Goal: Check status: Check status

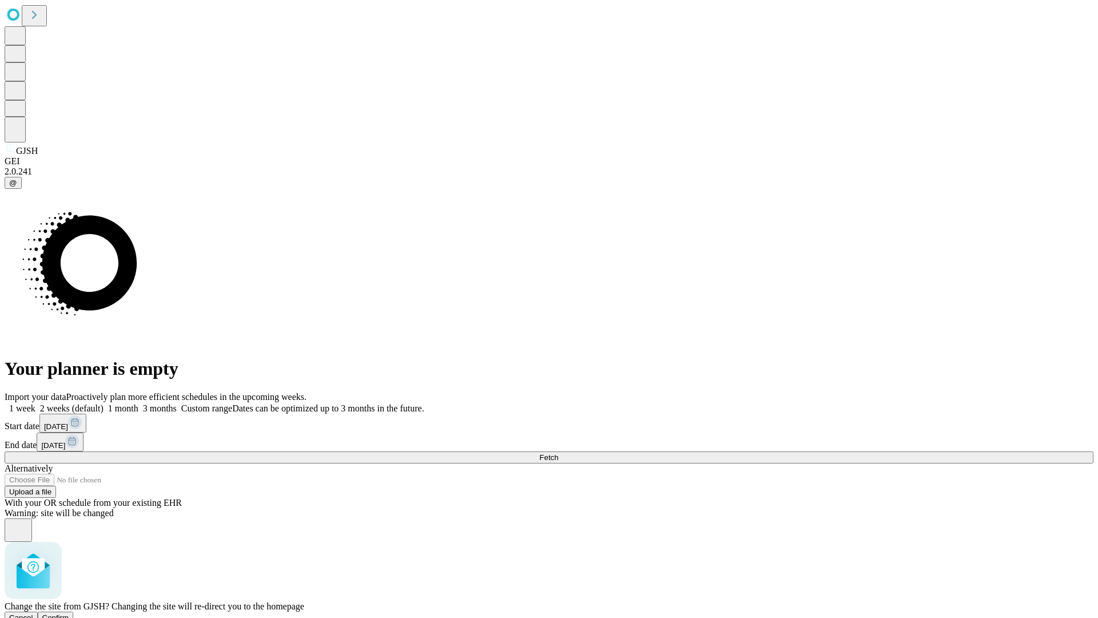
click at [69, 613] on span "Confirm" at bounding box center [55, 617] width 27 height 9
click at [138, 403] on label "1 month" at bounding box center [121, 408] width 35 height 10
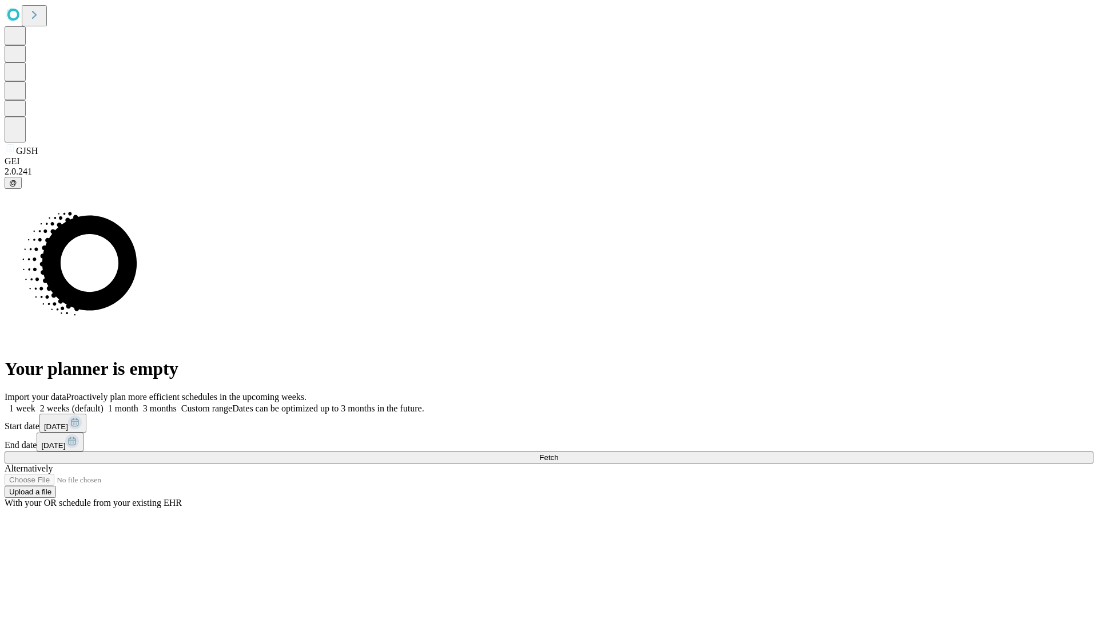
click at [558, 453] on span "Fetch" at bounding box center [548, 457] width 19 height 9
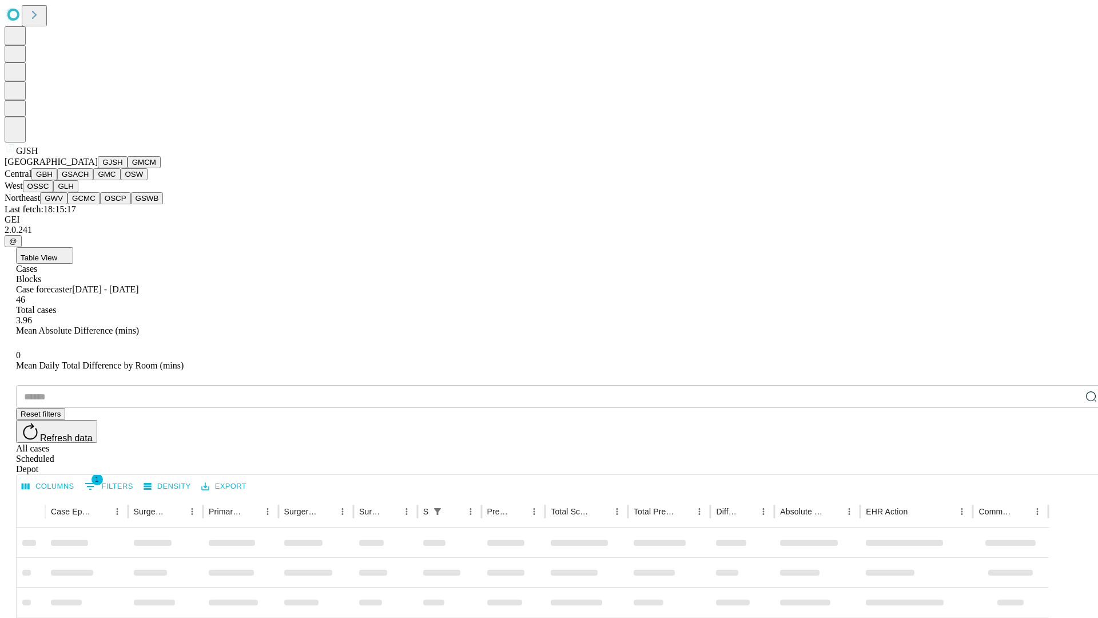
click at [128, 168] on button "GMCM" at bounding box center [144, 162] width 33 height 12
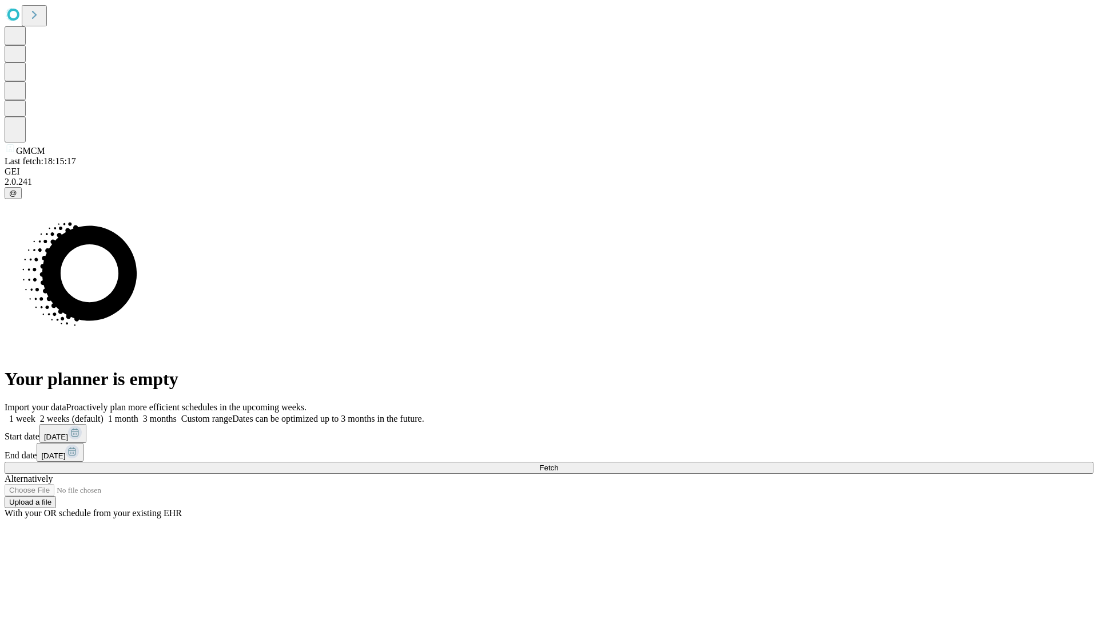
click at [138, 414] on label "1 month" at bounding box center [121, 419] width 35 height 10
click at [558, 463] on span "Fetch" at bounding box center [548, 467] width 19 height 9
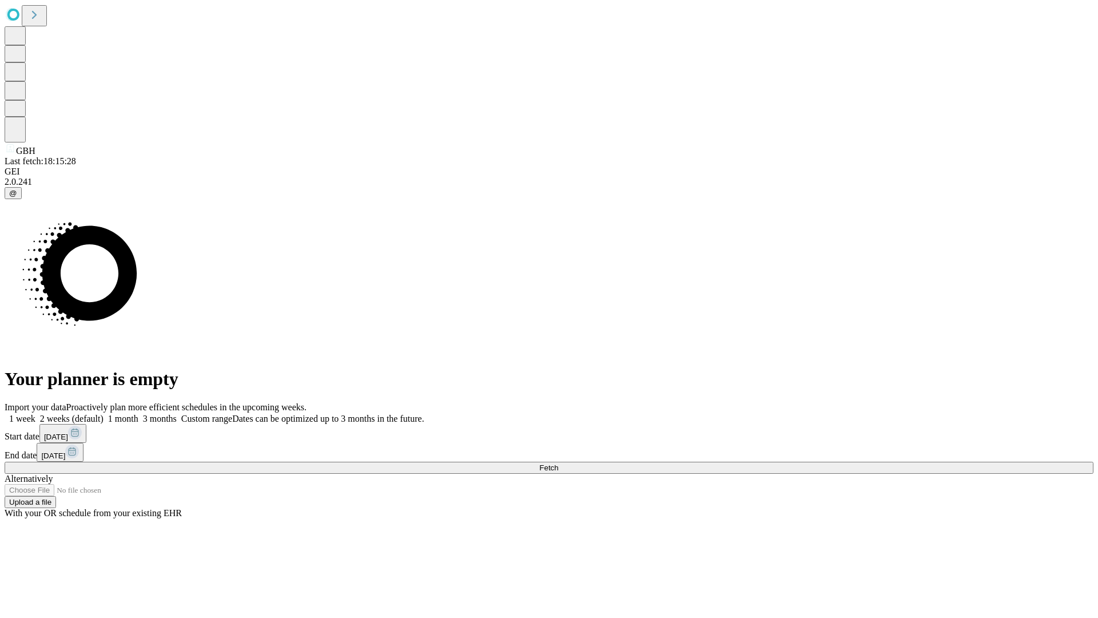
click at [138, 414] on label "1 month" at bounding box center [121, 419] width 35 height 10
click at [558, 463] on span "Fetch" at bounding box center [548, 467] width 19 height 9
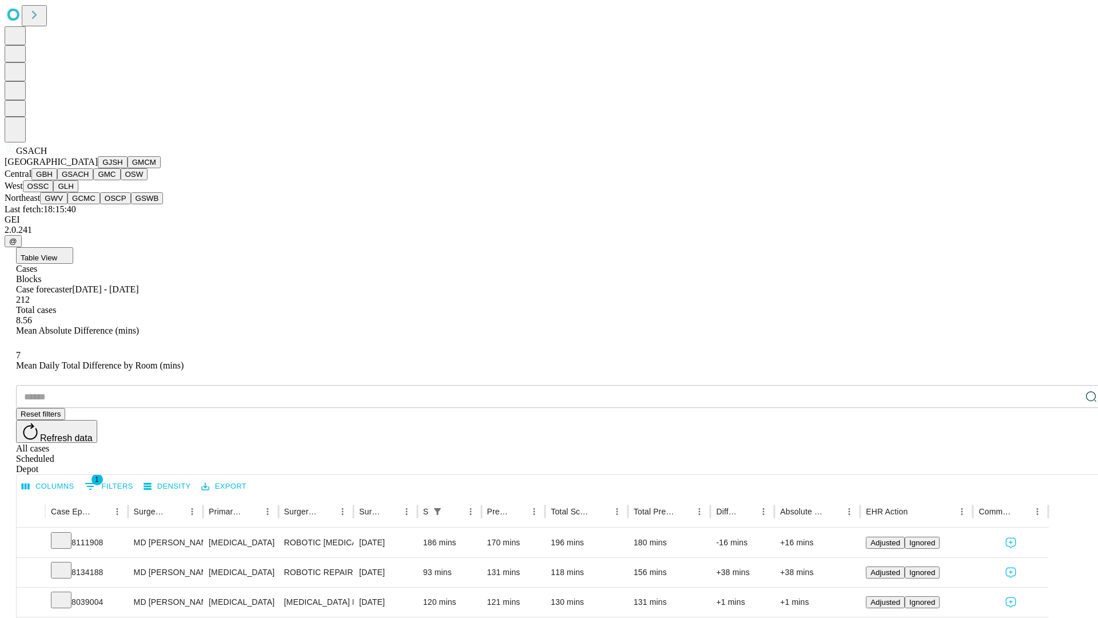
click at [93, 180] on button "GMC" at bounding box center [106, 174] width 27 height 12
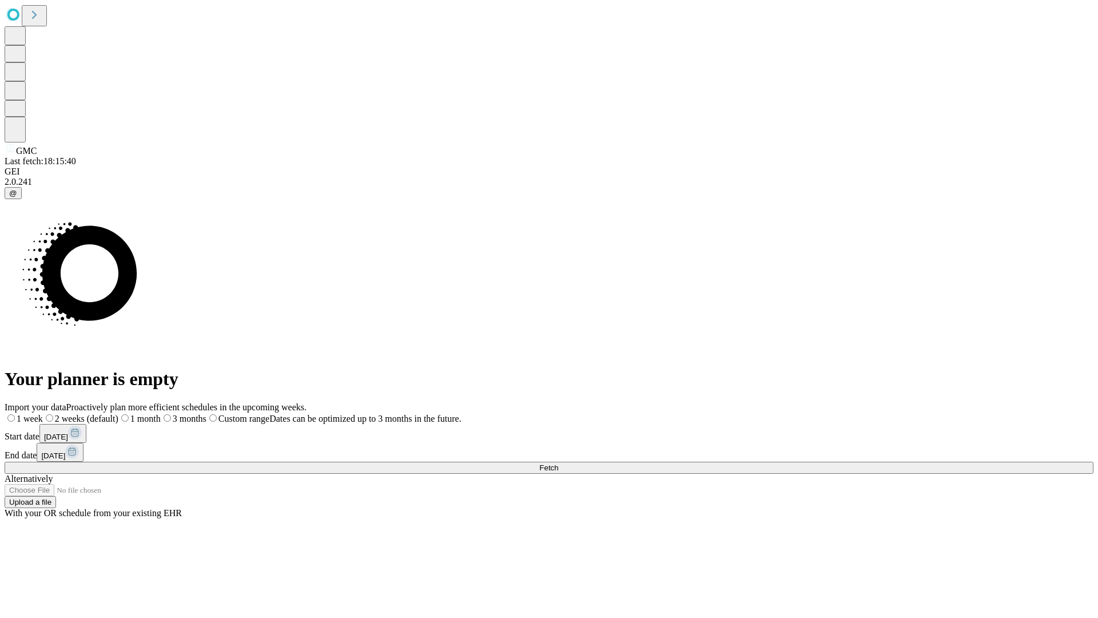
click at [558, 463] on span "Fetch" at bounding box center [548, 467] width 19 height 9
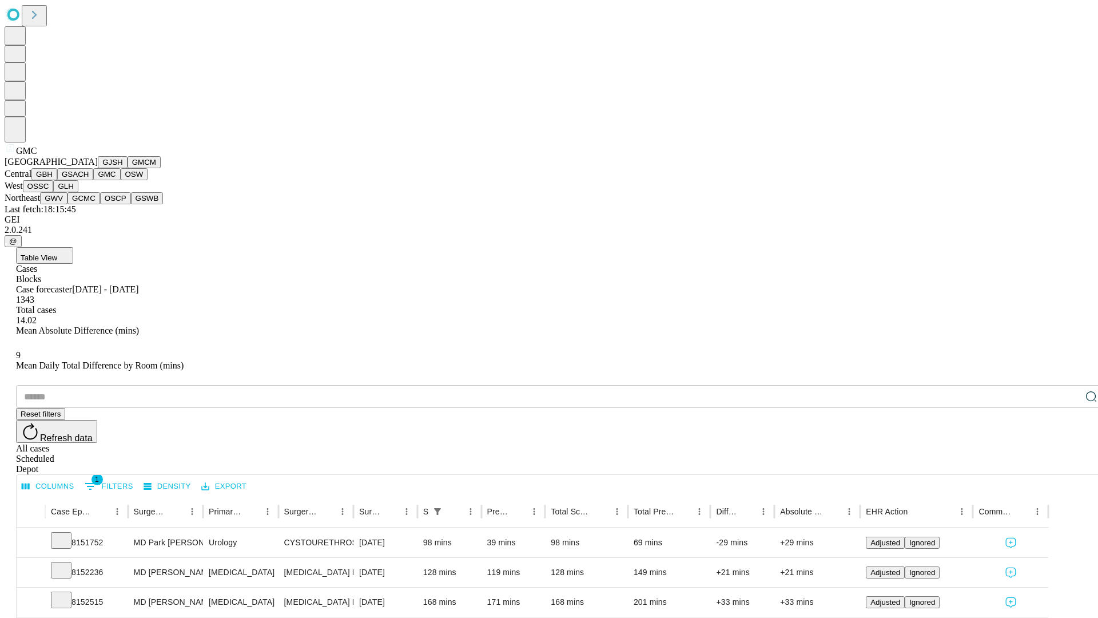
click at [121, 180] on button "OSW" at bounding box center [134, 174] width 27 height 12
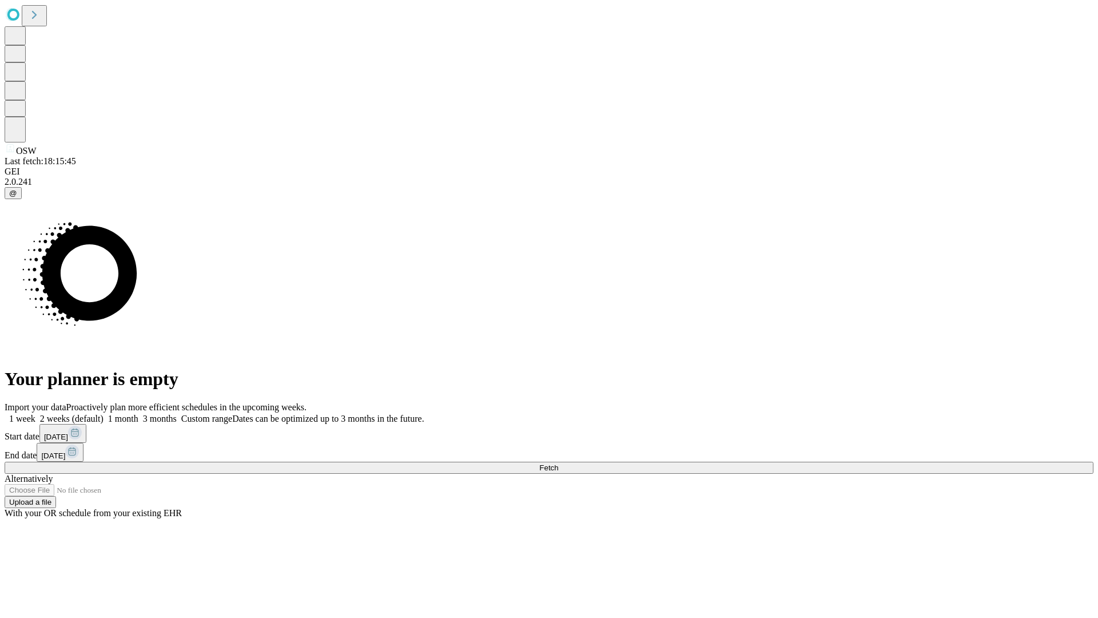
click at [138, 414] on label "1 month" at bounding box center [121, 419] width 35 height 10
click at [558, 463] on span "Fetch" at bounding box center [548, 467] width 19 height 9
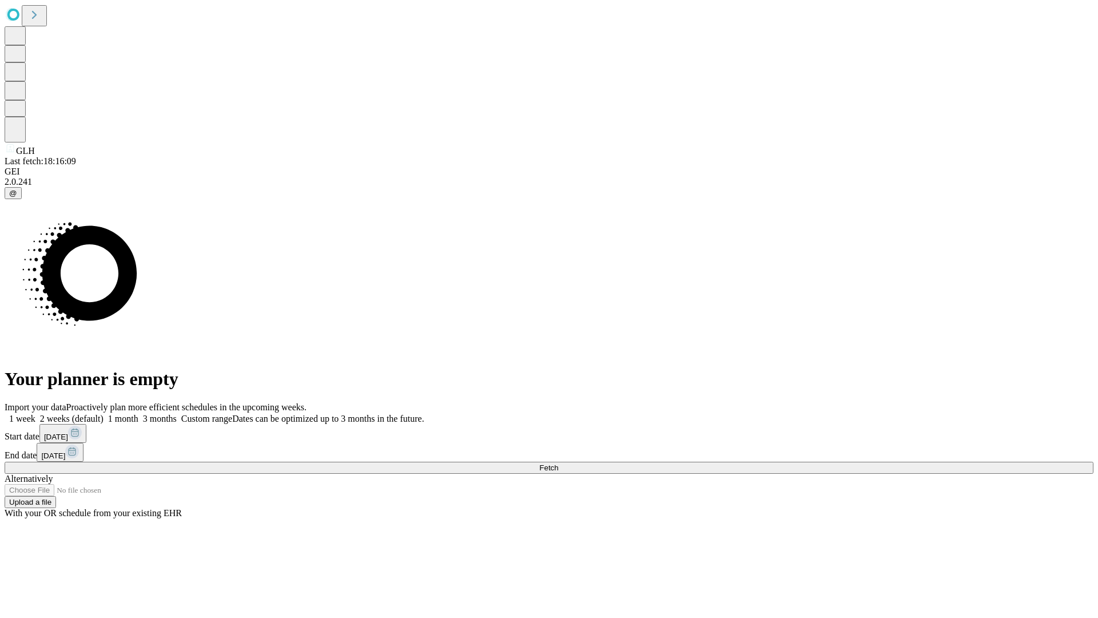
click at [138, 414] on label "1 month" at bounding box center [121, 419] width 35 height 10
click at [558, 463] on span "Fetch" at bounding box center [548, 467] width 19 height 9
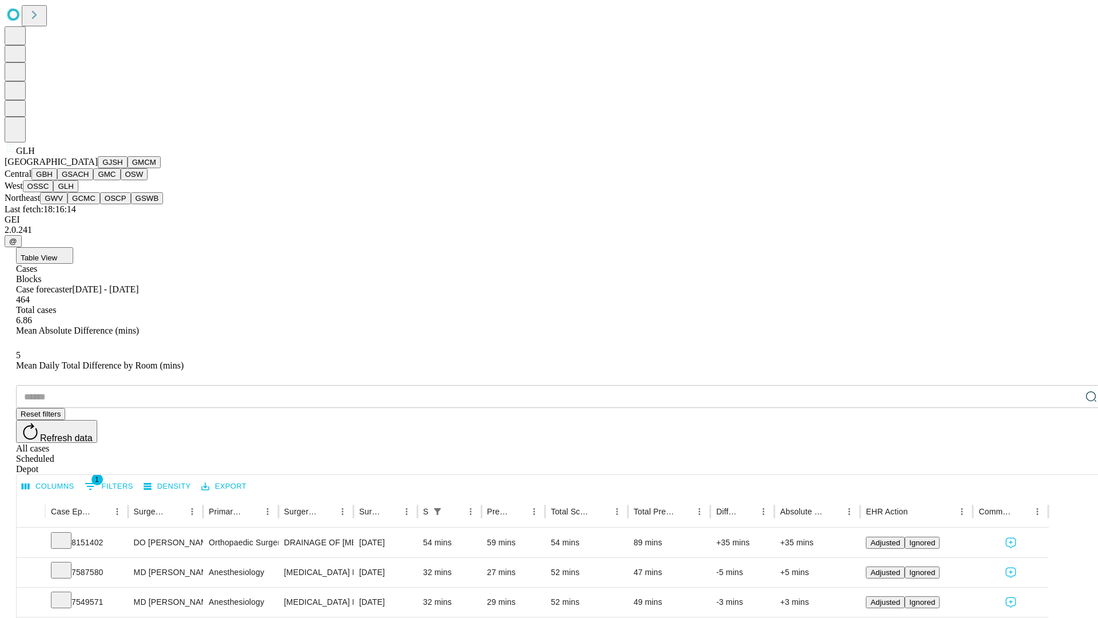
click at [68, 204] on button "GWV" at bounding box center [53, 198] width 27 height 12
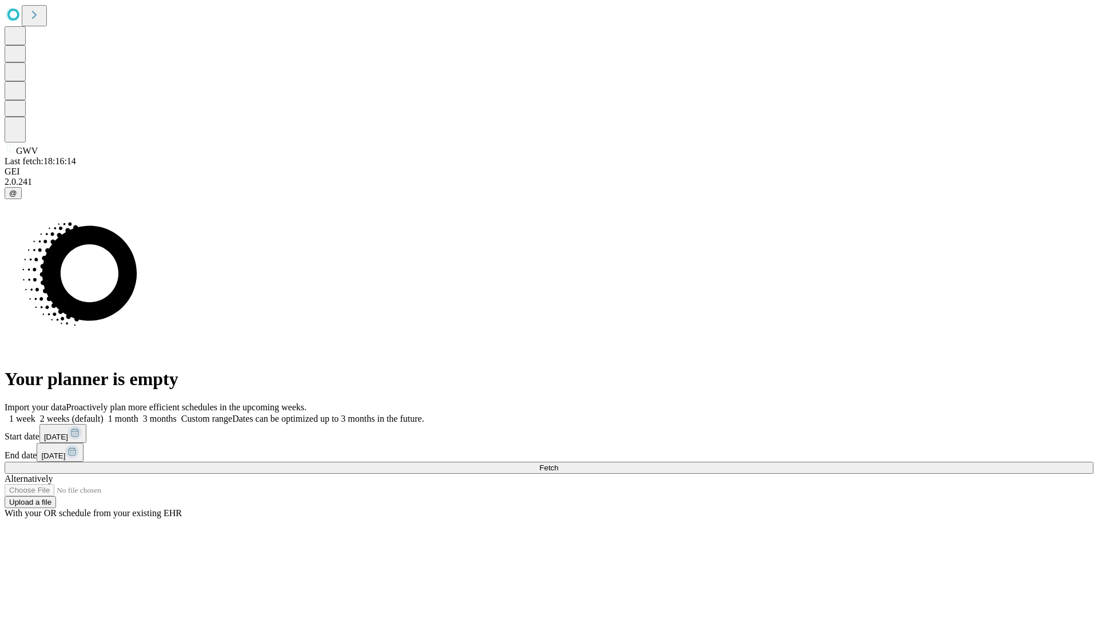
click at [138, 414] on label "1 month" at bounding box center [121, 419] width 35 height 10
click at [558, 463] on span "Fetch" at bounding box center [548, 467] width 19 height 9
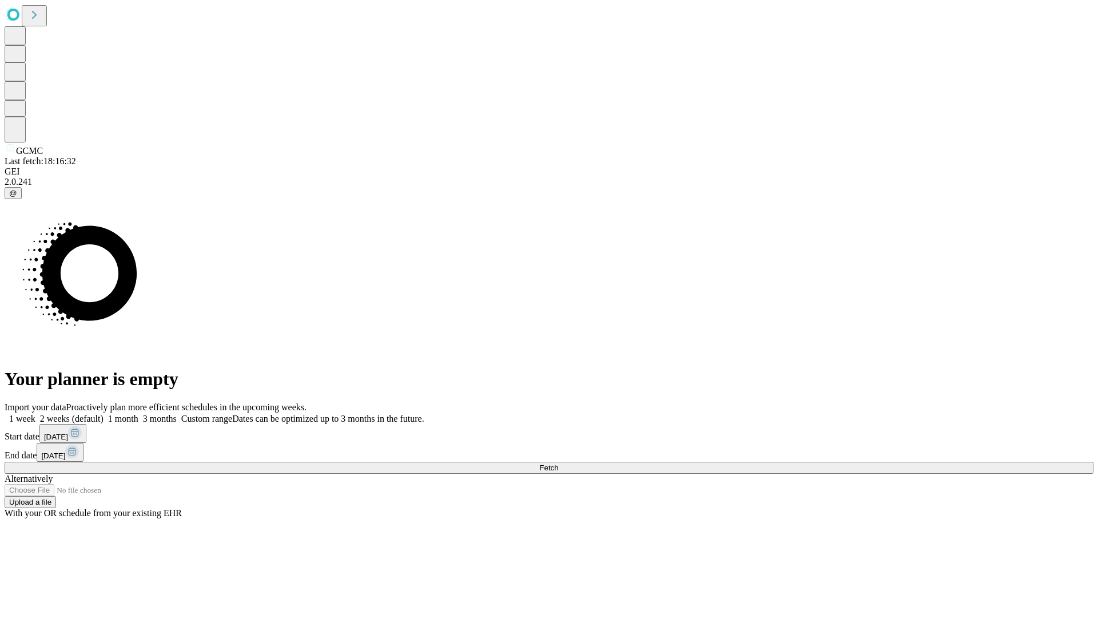
click at [138, 414] on label "1 month" at bounding box center [121, 419] width 35 height 10
click at [558, 463] on span "Fetch" at bounding box center [548, 467] width 19 height 9
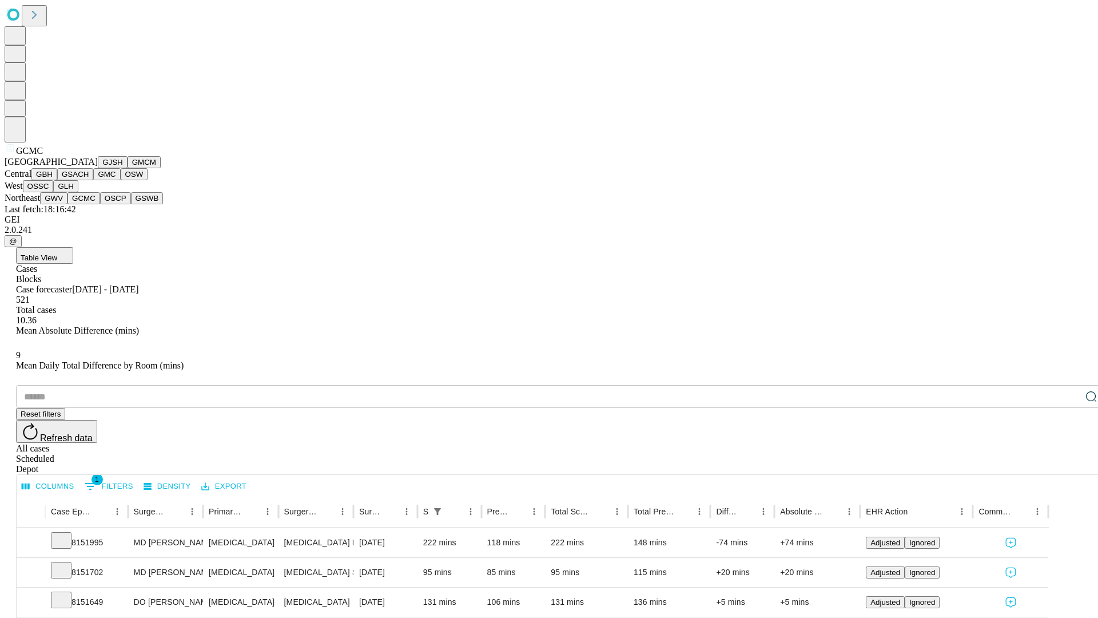
click at [100, 204] on button "OSCP" at bounding box center [115, 198] width 31 height 12
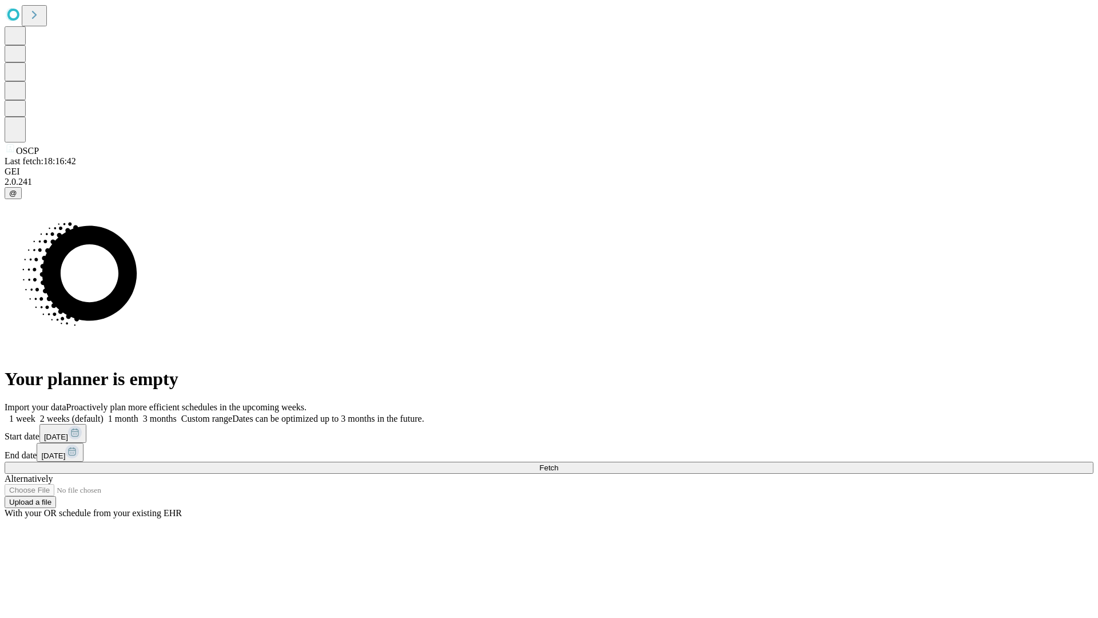
click at [138, 414] on label "1 month" at bounding box center [121, 419] width 35 height 10
click at [558, 463] on span "Fetch" at bounding box center [548, 467] width 19 height 9
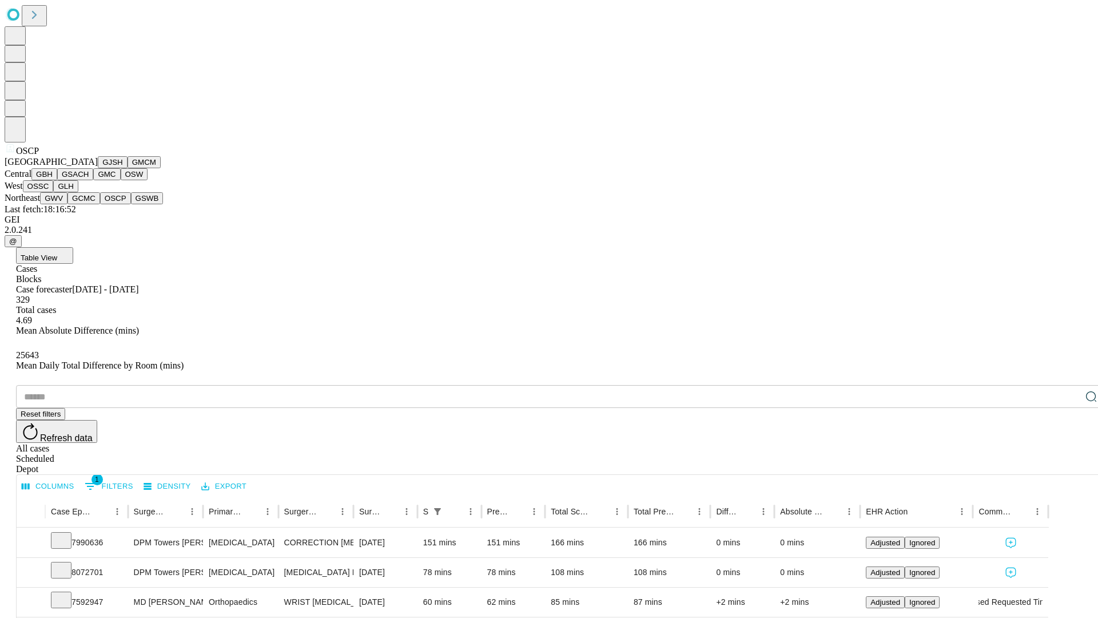
click at [131, 204] on button "GSWB" at bounding box center [147, 198] width 33 height 12
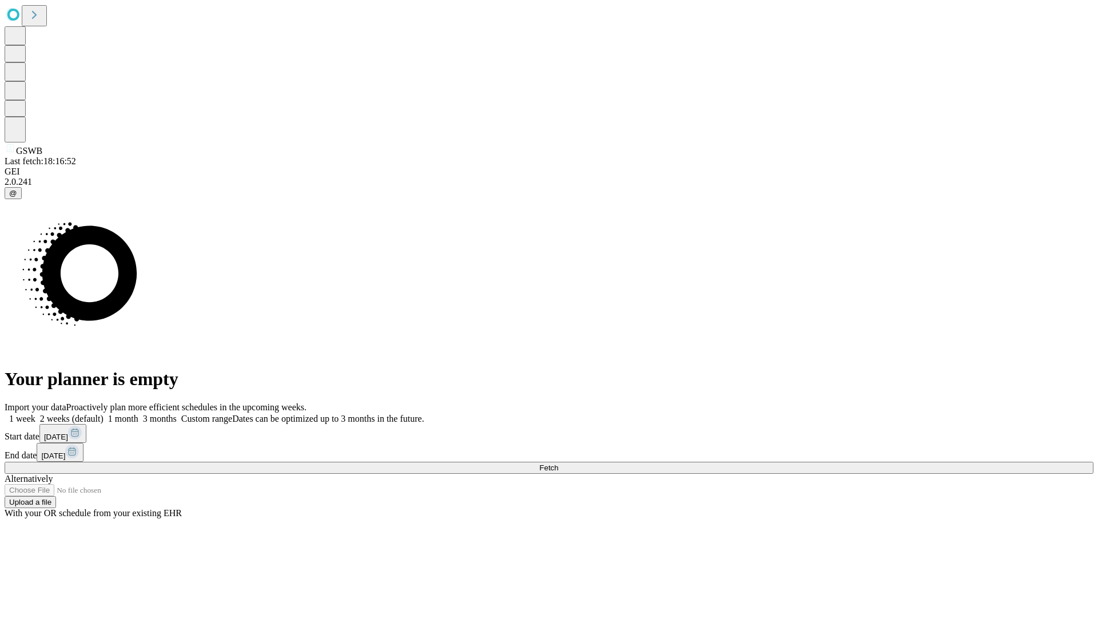
click at [138, 414] on label "1 month" at bounding box center [121, 419] width 35 height 10
click at [558, 463] on span "Fetch" at bounding box center [548, 467] width 19 height 9
